Goal: Check status: Verify the current state of an ongoing process or item

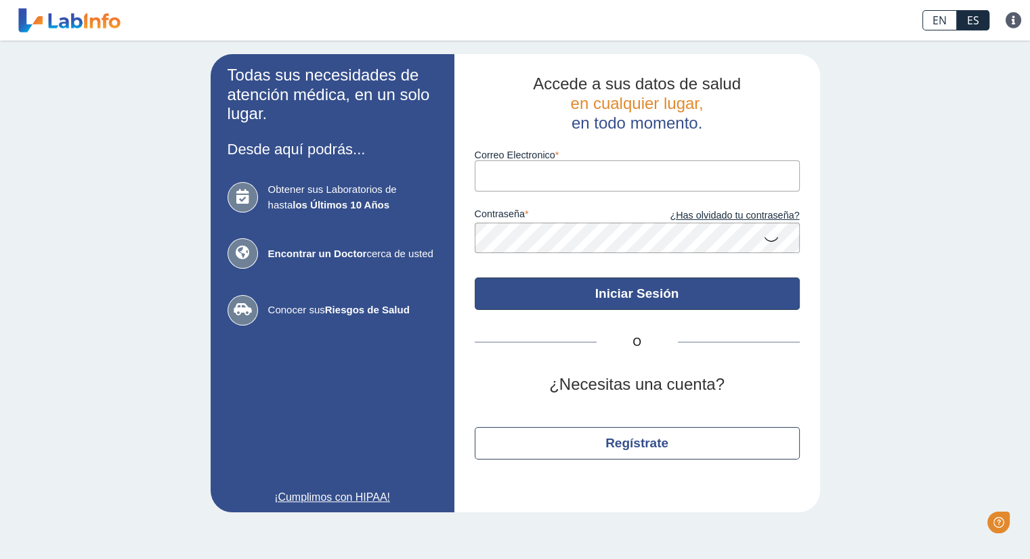
type input "[EMAIL_ADDRESS][DOMAIN_NAME]"
click at [605, 301] on button "Iniciar Sesión" at bounding box center [637, 294] width 325 height 33
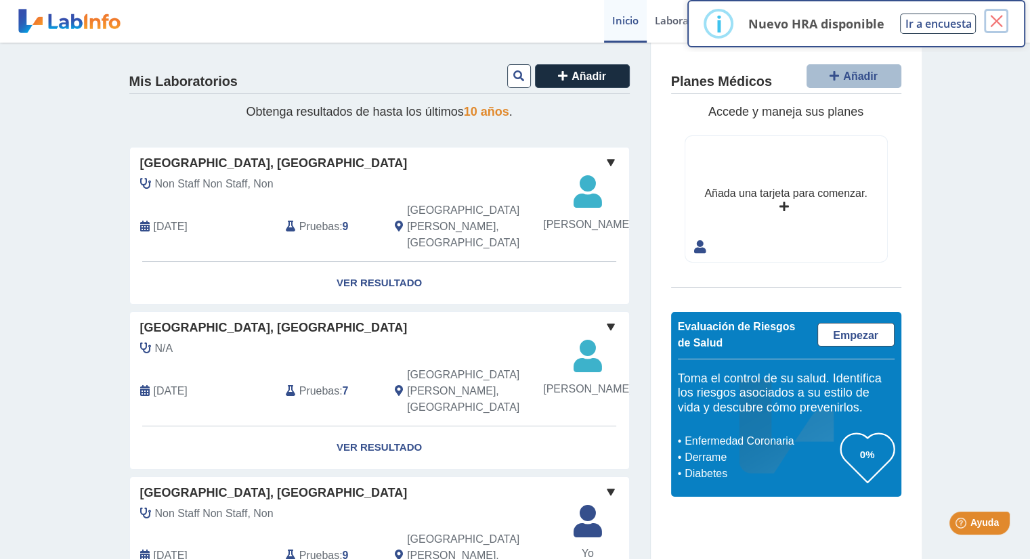
click at [994, 18] on button "×" at bounding box center [996, 21] width 24 height 24
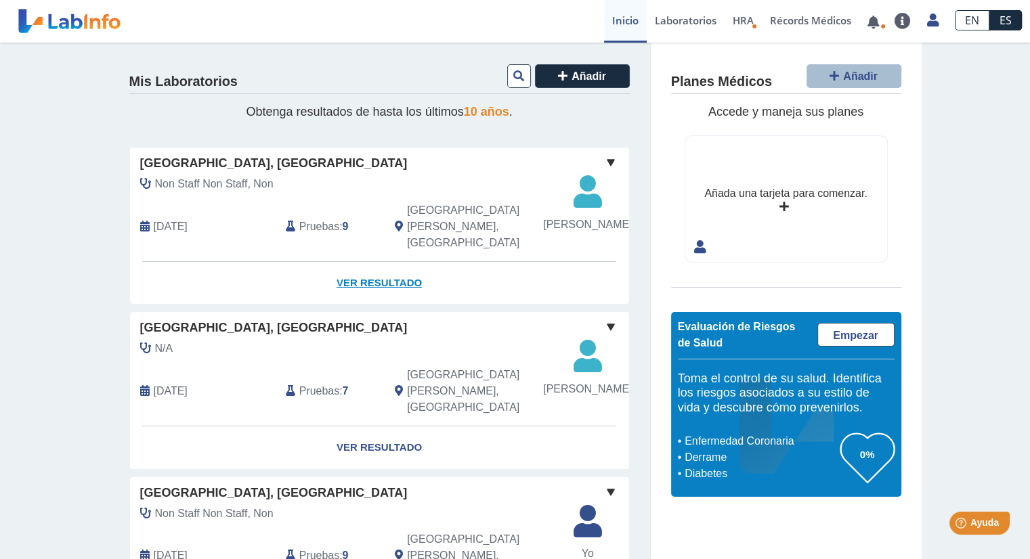
click at [371, 268] on link "Ver Resultado" at bounding box center [379, 283] width 499 height 43
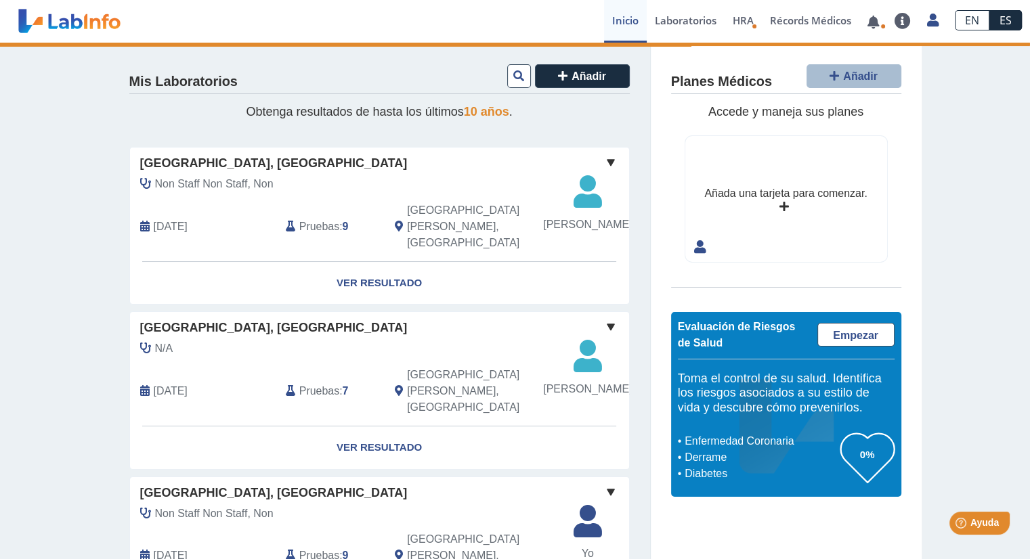
click at [603, 160] on span at bounding box center [611, 162] width 16 height 16
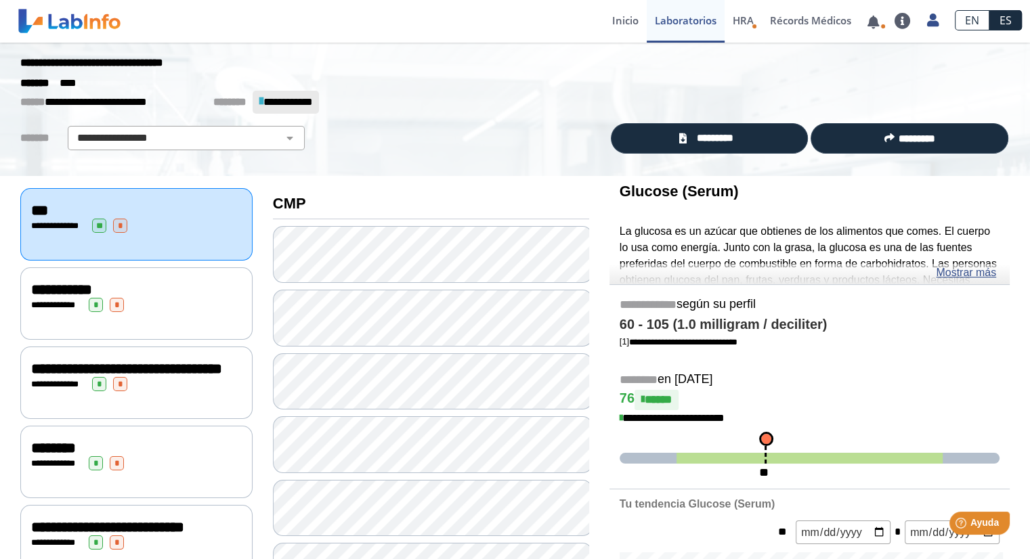
scroll to position [30, 0]
click at [721, 142] on span "*********" at bounding box center [714, 139] width 49 height 16
